Goal: Task Accomplishment & Management: Manage account settings

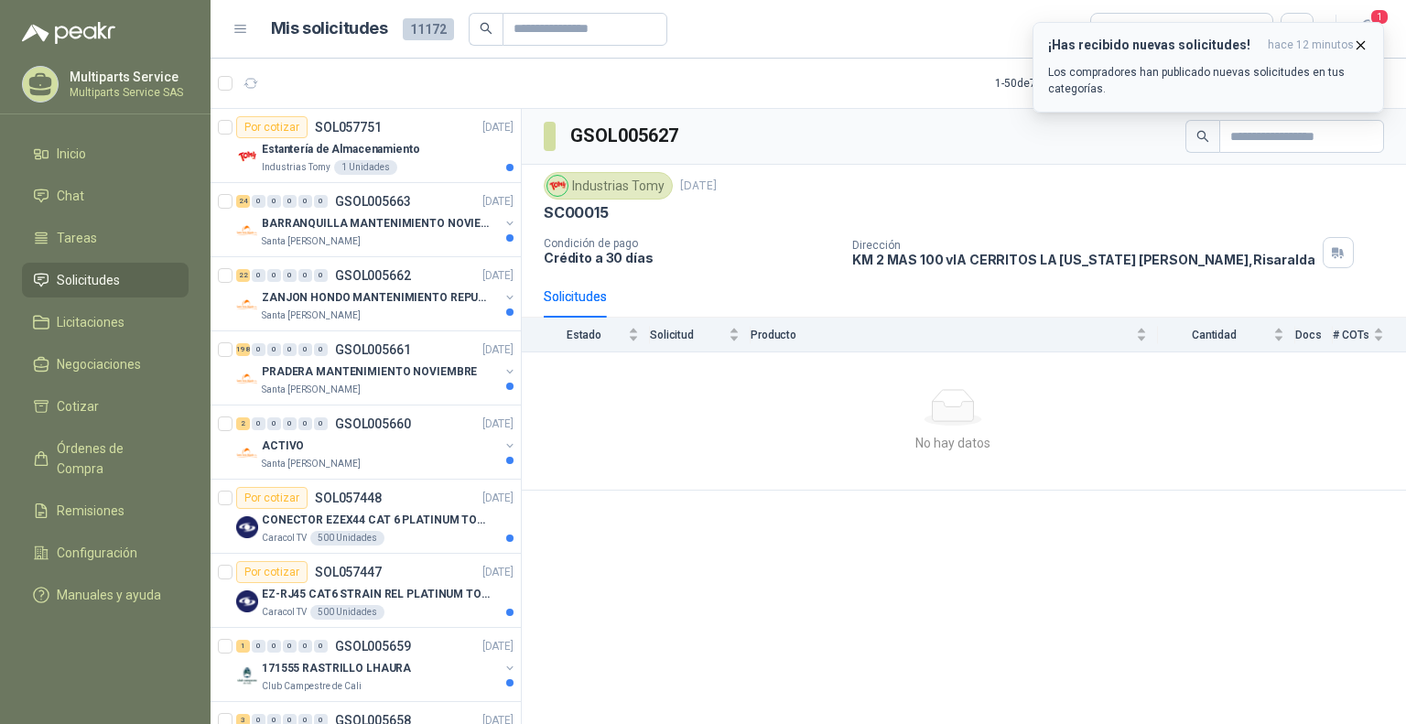
click at [1146, 49] on h3 "¡Has recibido nuevas solicitudes!" at bounding box center [1154, 46] width 212 height 16
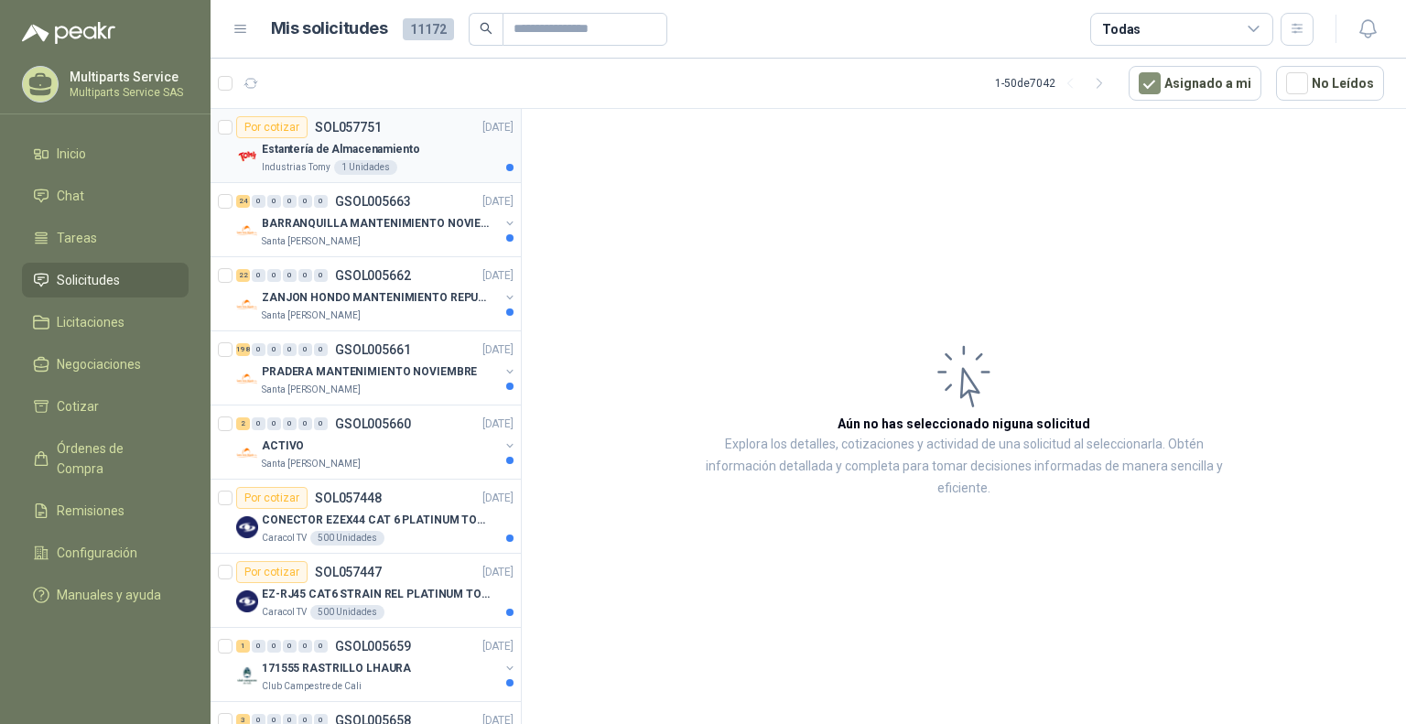
click at [421, 149] on div "Estantería de Almacenamiento" at bounding box center [388, 149] width 252 height 22
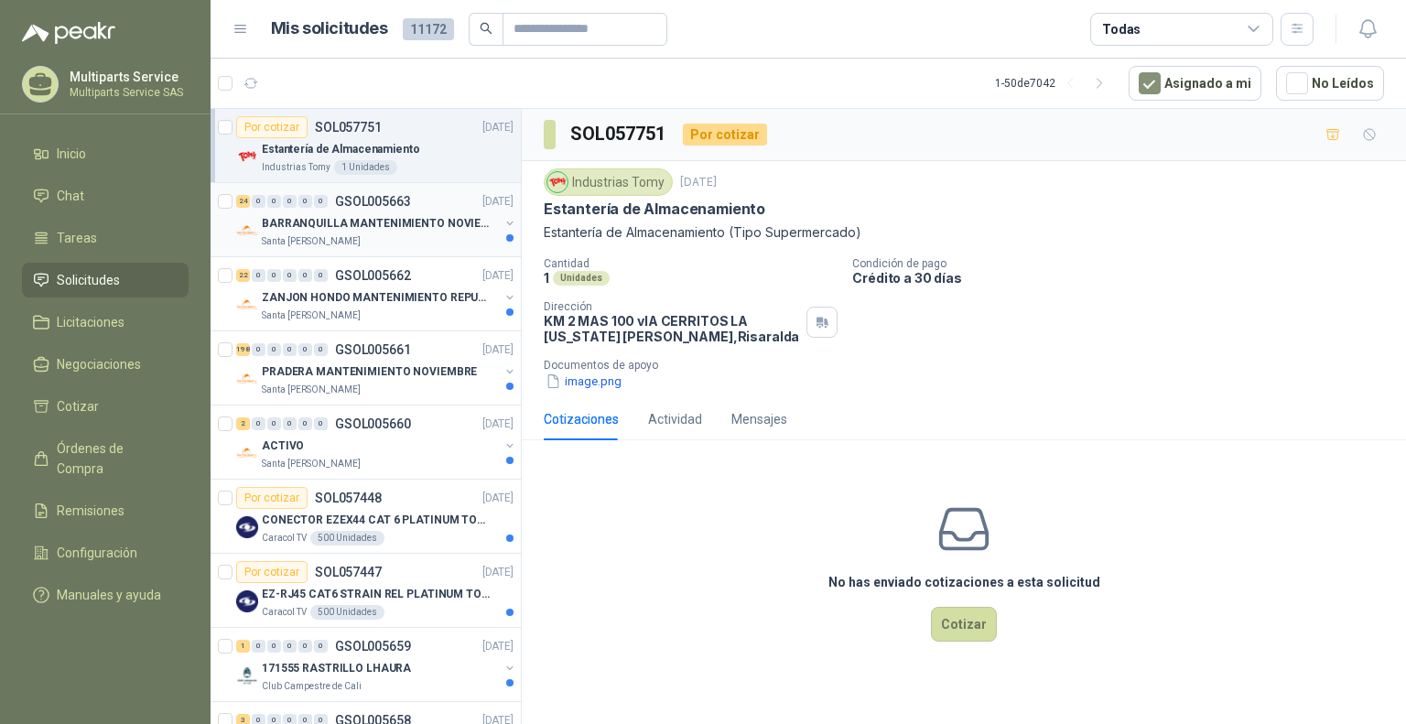
click at [322, 244] on p "Santa [PERSON_NAME]" at bounding box center [311, 241] width 99 height 15
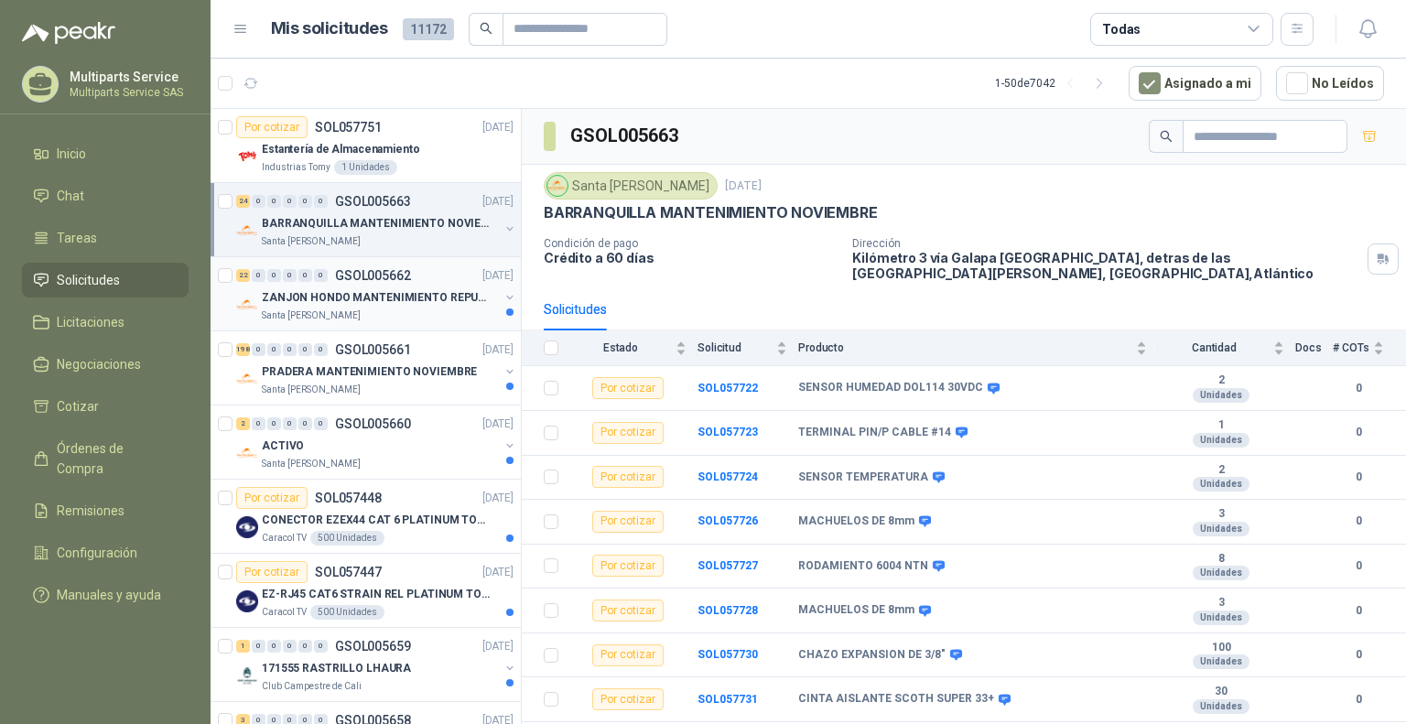
click at [430, 299] on p "ZANJON HONDO MANTENIMIENTO REPUESTOS" at bounding box center [376, 297] width 228 height 17
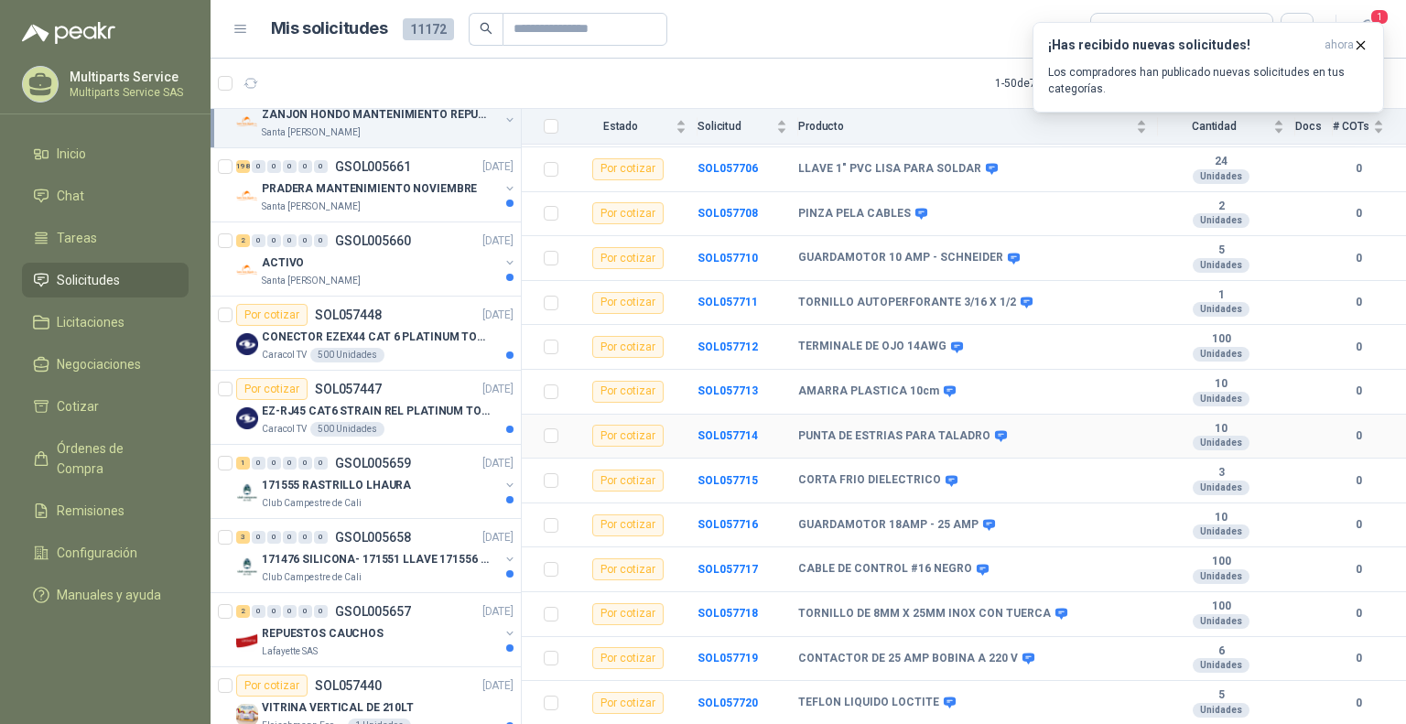
scroll to position [613, 0]
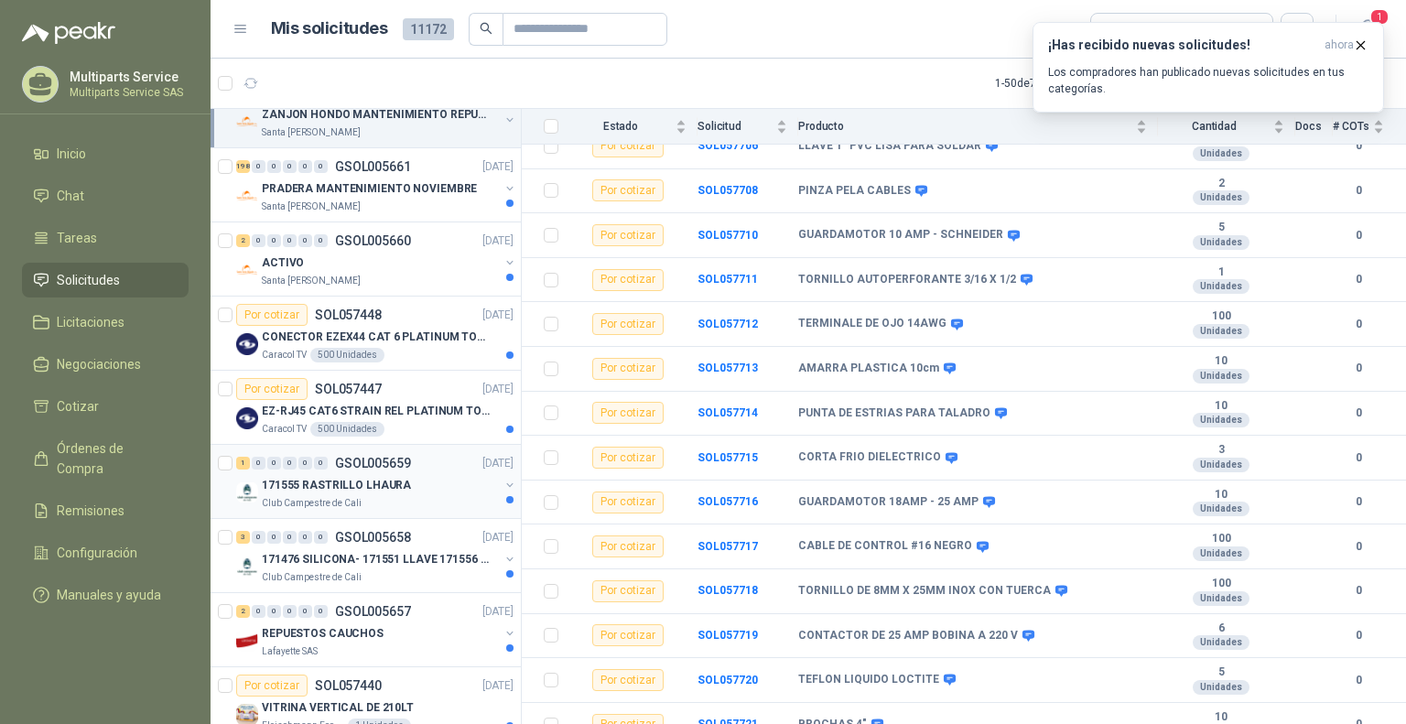
click at [395, 482] on p "171555 RASTRILLO LHAURA" at bounding box center [336, 485] width 149 height 17
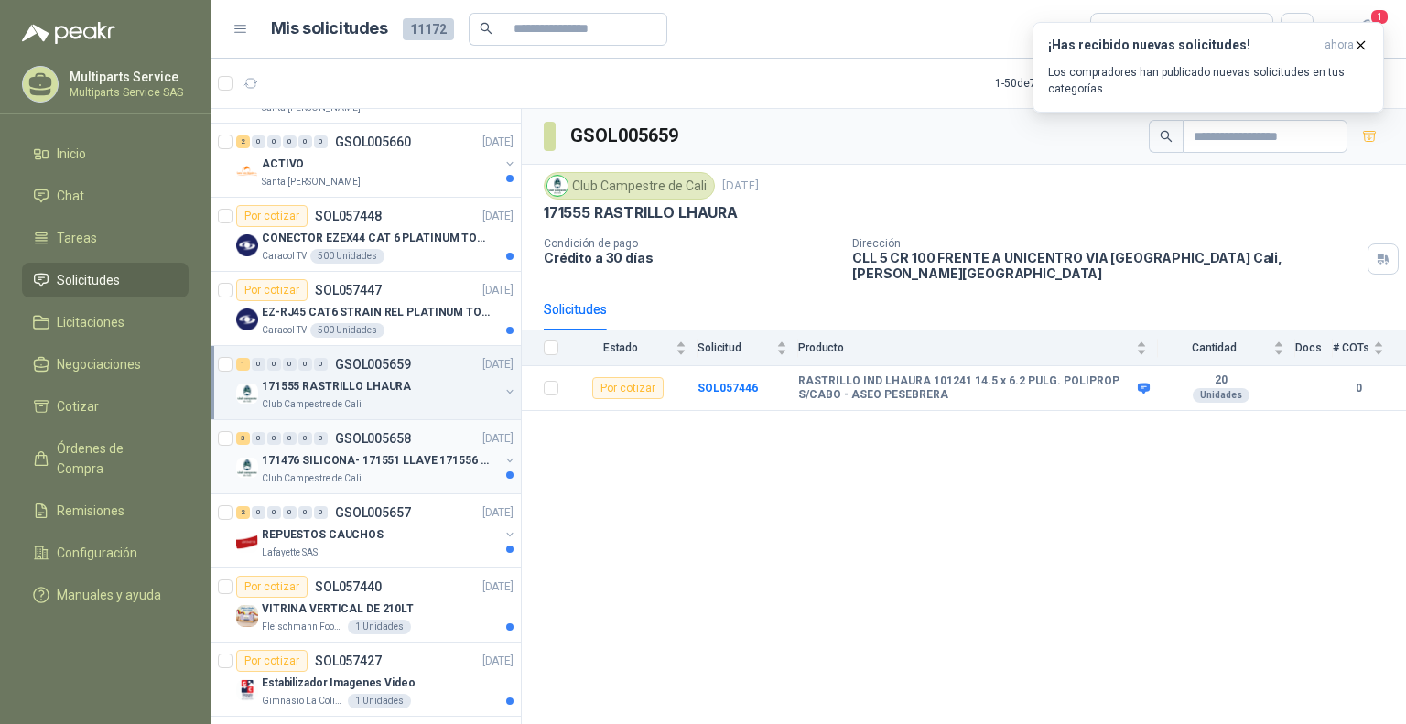
scroll to position [458, 0]
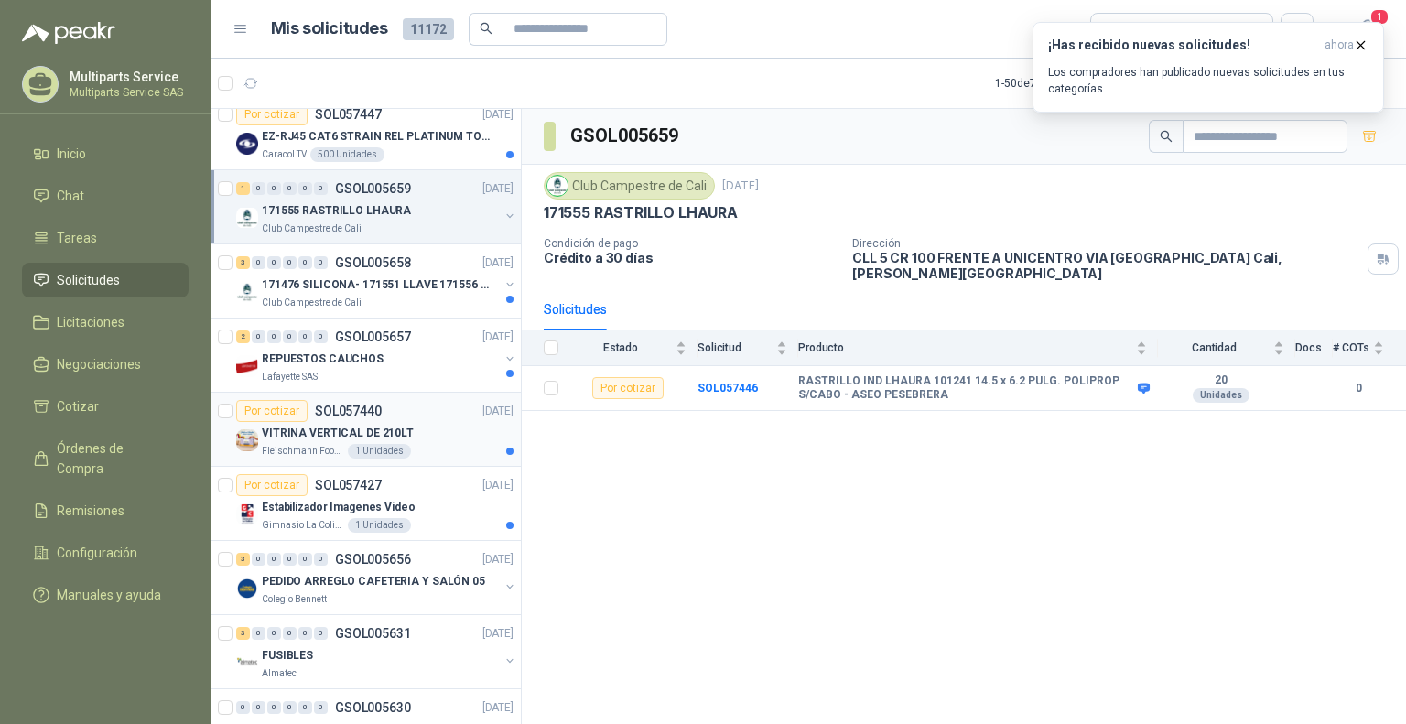
click at [469, 444] on div "[PERSON_NAME] Foods S.A. 1 Unidades" at bounding box center [388, 451] width 252 height 15
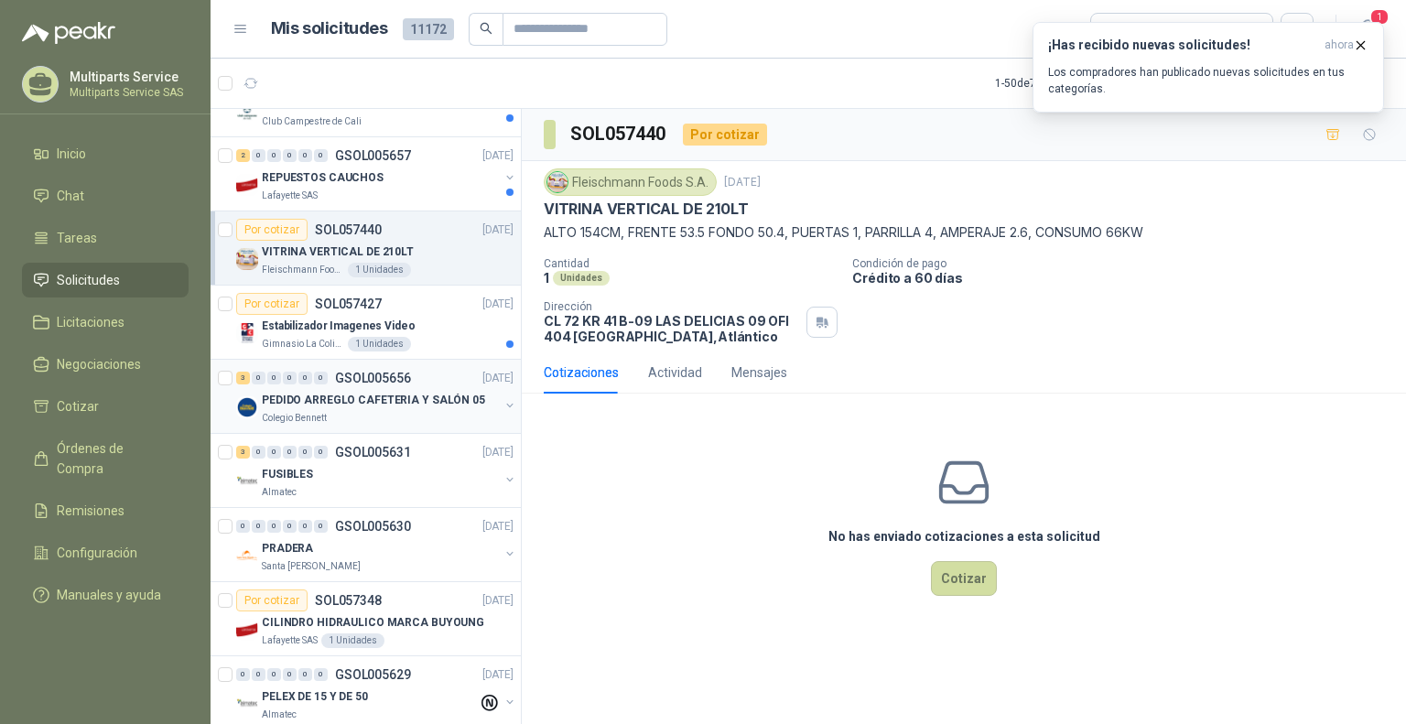
scroll to position [641, 0]
click at [478, 309] on div "Por cotizar SOL057427 [DATE]" at bounding box center [374, 302] width 277 height 22
